Goal: Book appointment/travel/reservation

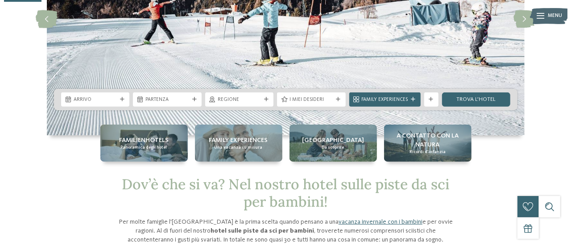
scroll to position [134, 0]
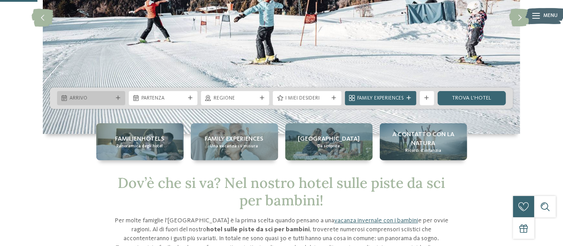
click at [95, 96] on span "Arrivo" at bounding box center [91, 98] width 43 height 7
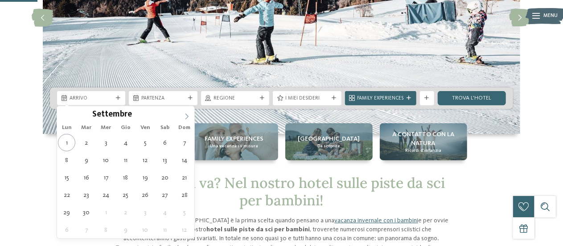
click at [186, 114] on icon at bounding box center [187, 116] width 6 height 6
type div "[DATE]"
type input "****"
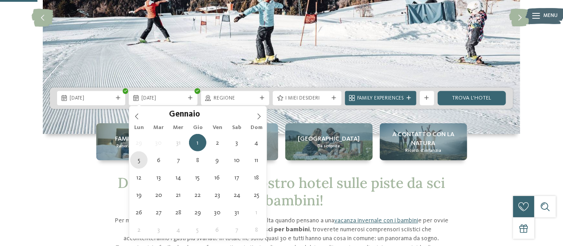
type div "[DATE]"
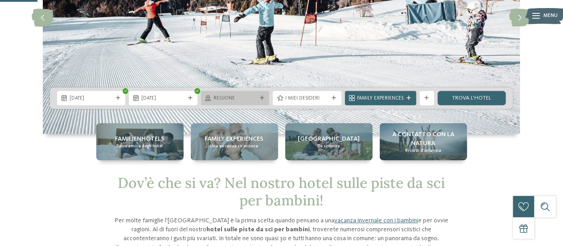
click at [237, 99] on span "Regione" at bounding box center [235, 98] width 43 height 7
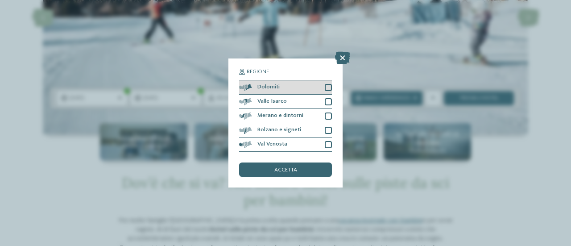
click at [329, 86] on div at bounding box center [328, 87] width 7 height 7
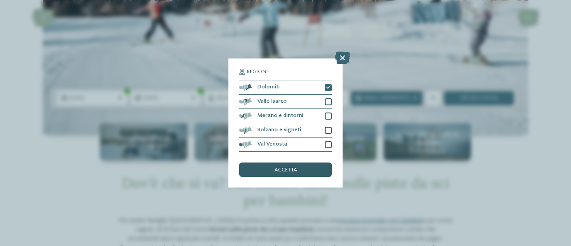
click at [285, 170] on span "accetta" at bounding box center [285, 170] width 23 height 6
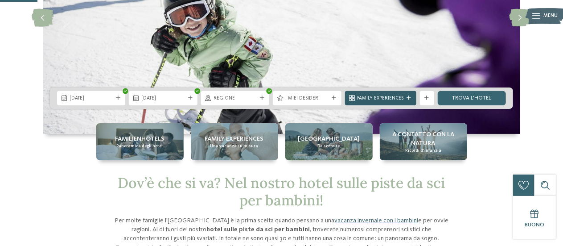
click at [372, 99] on span "Family Experiences" at bounding box center [381, 98] width 46 height 7
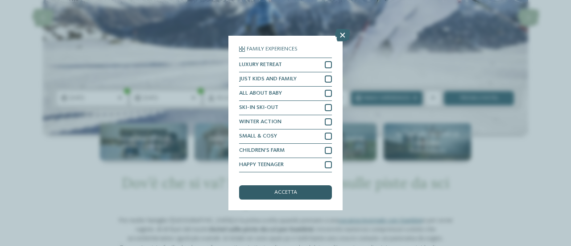
click at [313, 194] on div "accetta" at bounding box center [285, 192] width 93 height 14
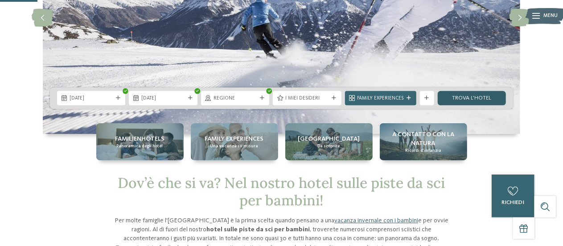
click at [472, 103] on link "trova l’hotel" at bounding box center [472, 98] width 68 height 14
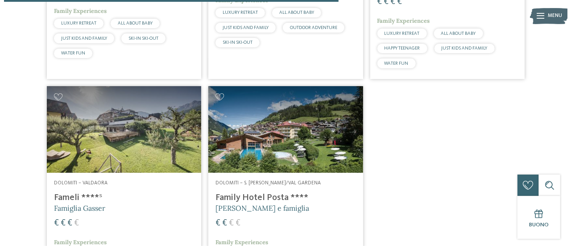
scroll to position [784, 0]
